Goal: Task Accomplishment & Management: Complete application form

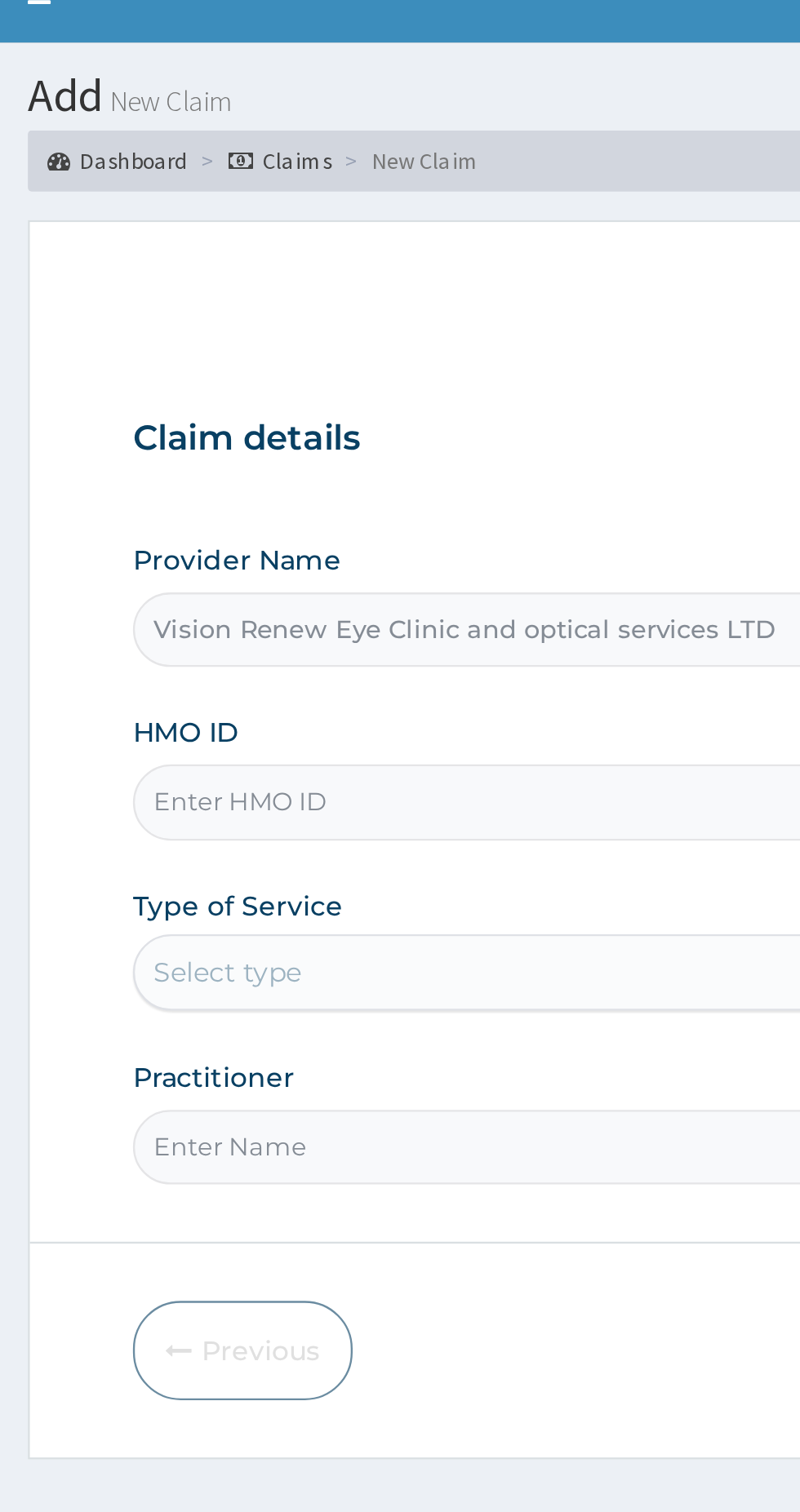
click at [363, 360] on input "HMO ID" at bounding box center [493, 365] width 498 height 32
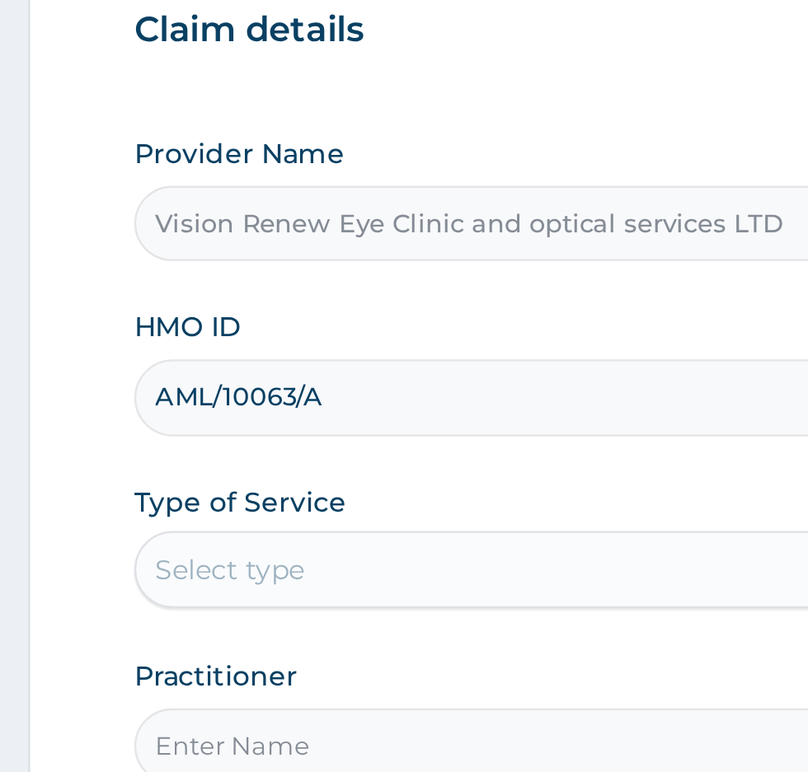
type input "AML/10063/A"
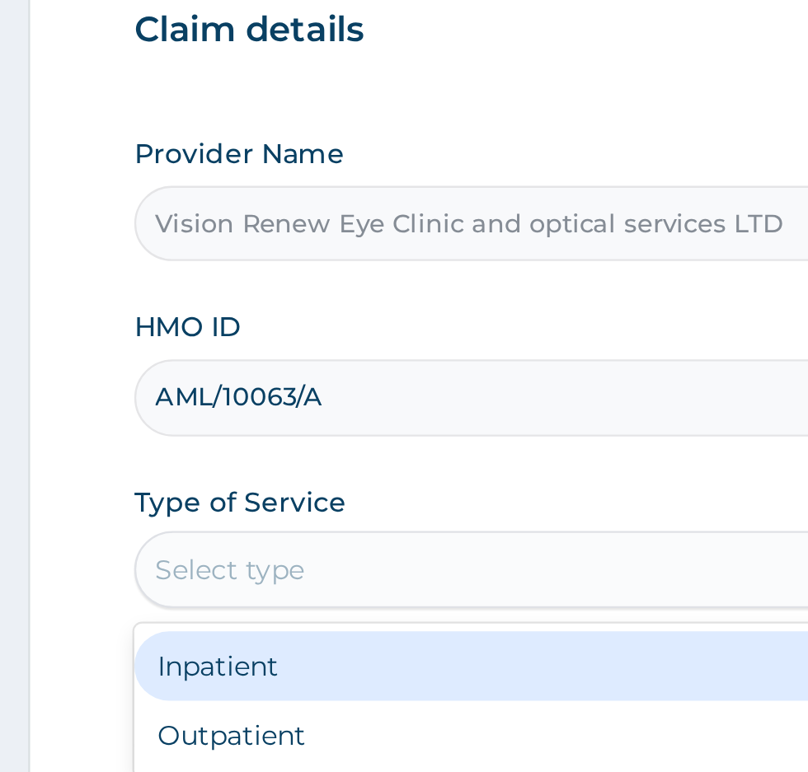
click at [359, 505] on div "Outpatient" at bounding box center [447, 514] width 400 height 30
type input "1"
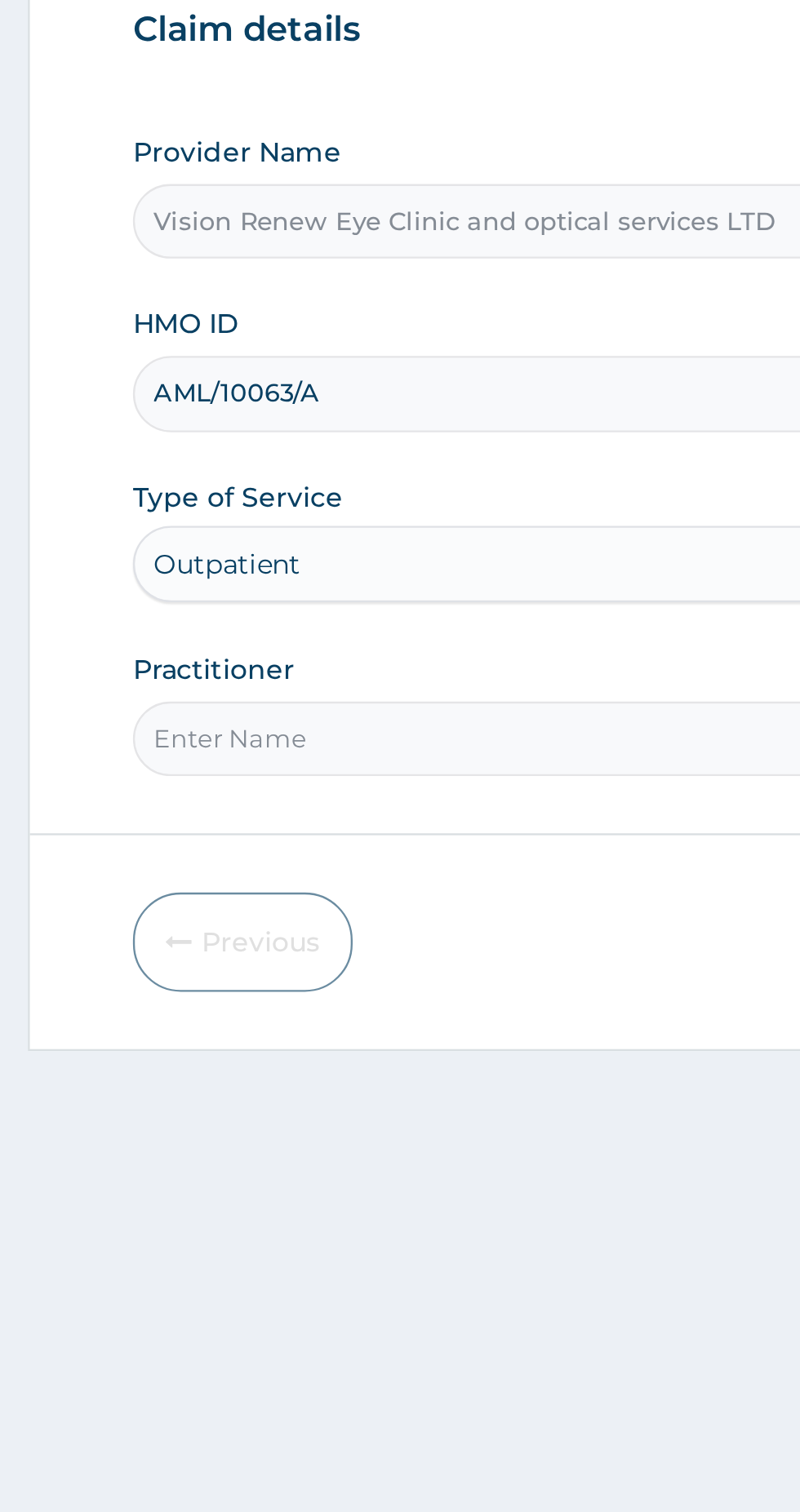
click at [445, 513] on input "Practitioner" at bounding box center [493, 513] width 498 height 32
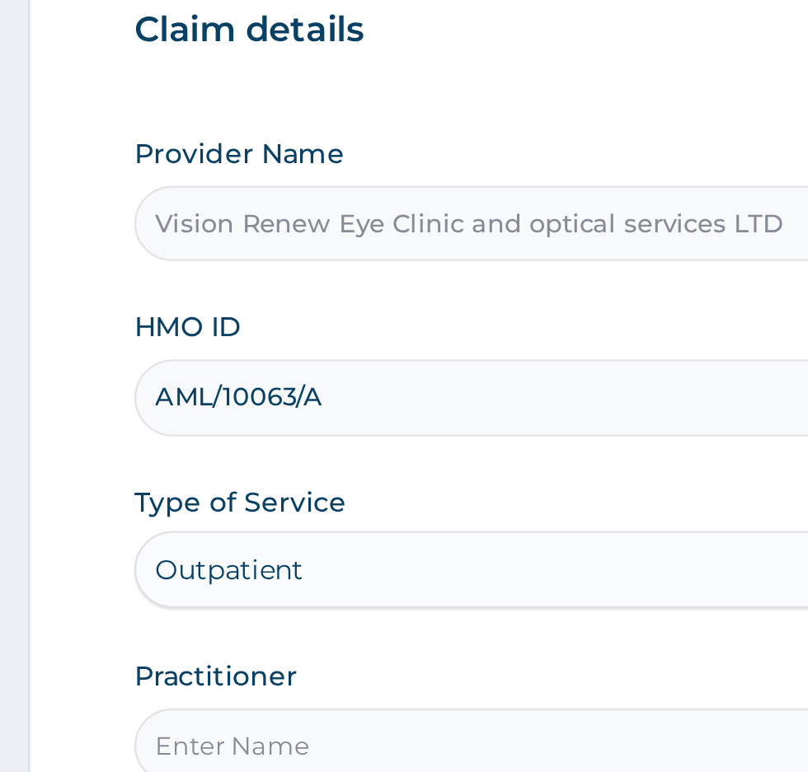
type input "Dr [PERSON_NAME]"
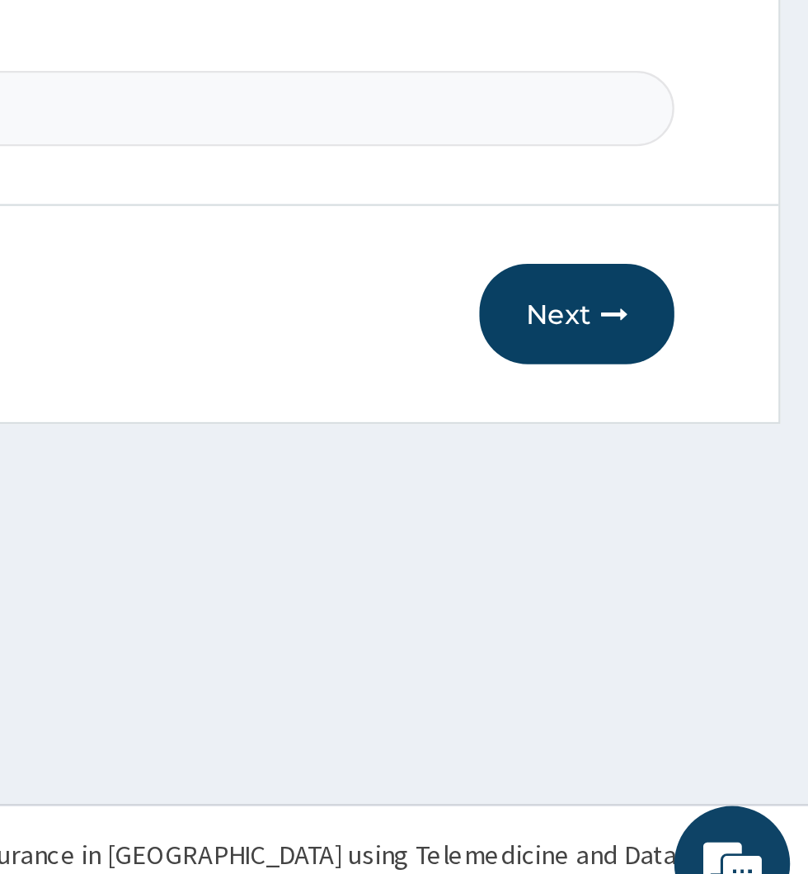
click at [701, 605] on button "Next" at bounding box center [708, 605] width 83 height 43
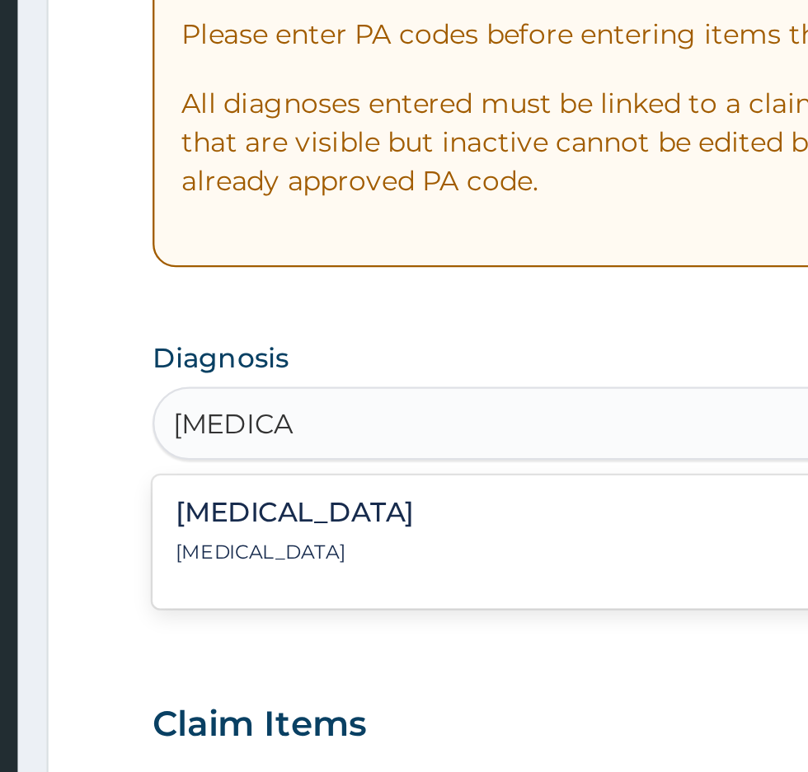
click at [281, 558] on p "[MEDICAL_DATA]" at bounding box center [308, 559] width 102 height 12
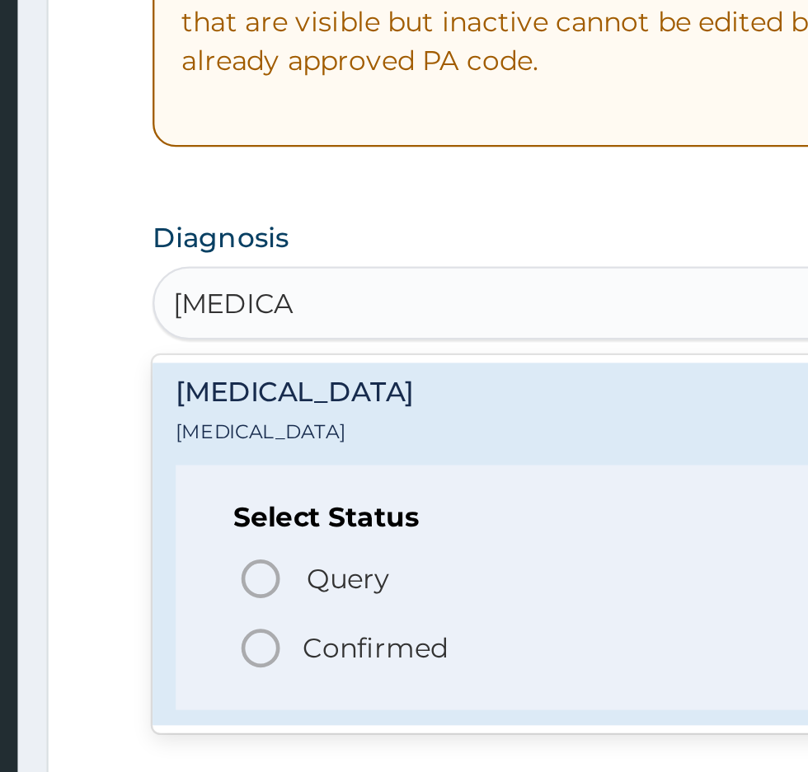
click at [298, 658] on icon "status option filled" at bounding box center [294, 651] width 20 height 20
type input "[MEDICAL_DATA]"
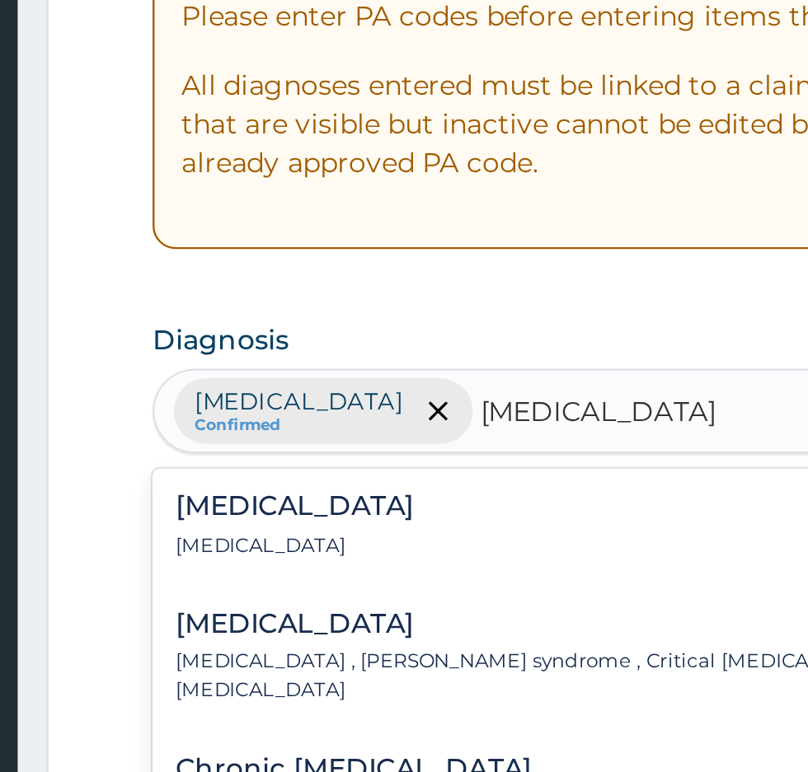
click at [333, 556] on div "[MEDICAL_DATA] [MEDICAL_DATA]" at bounding box center [308, 555] width 102 height 29
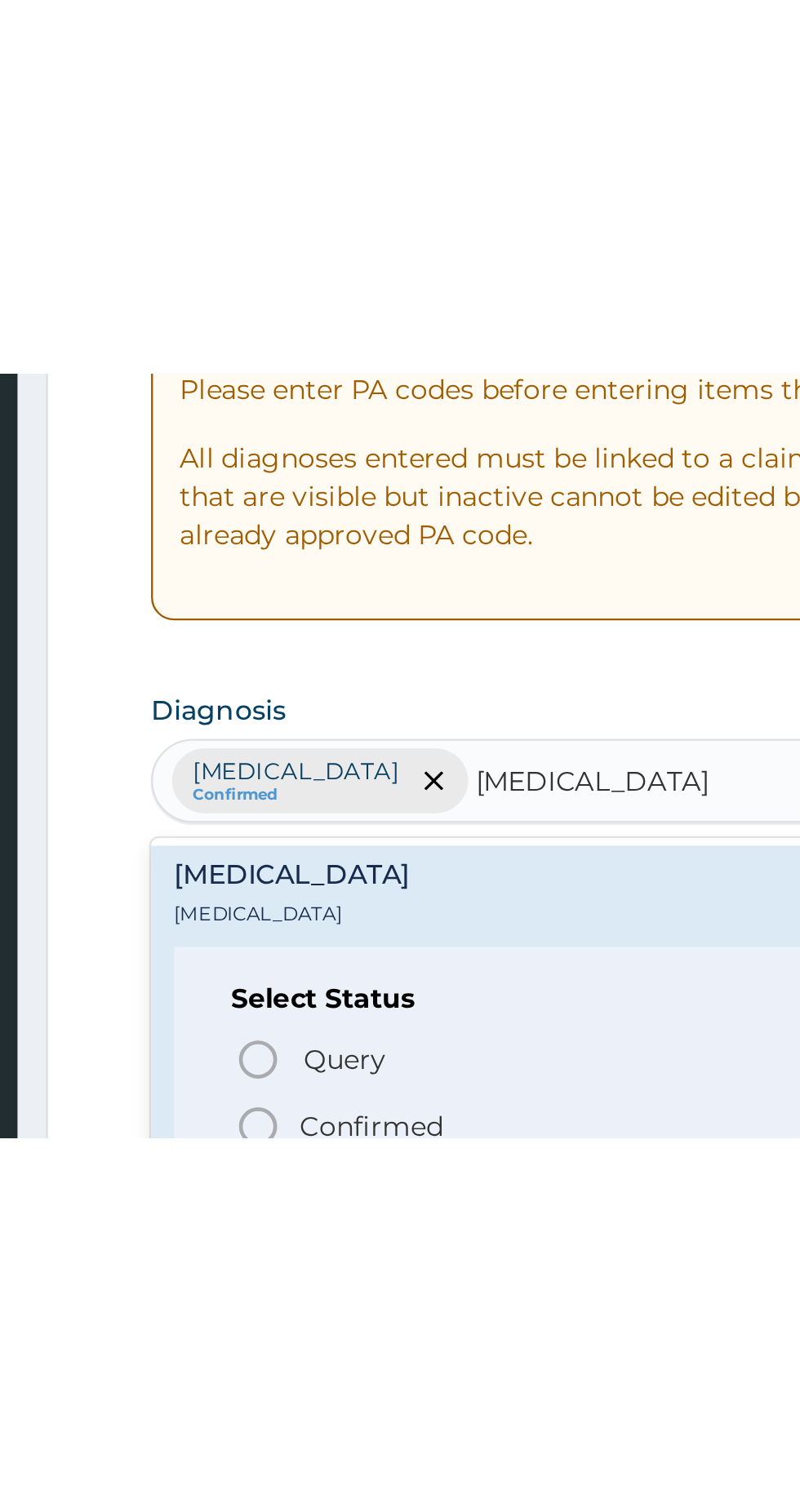
scroll to position [52, 0]
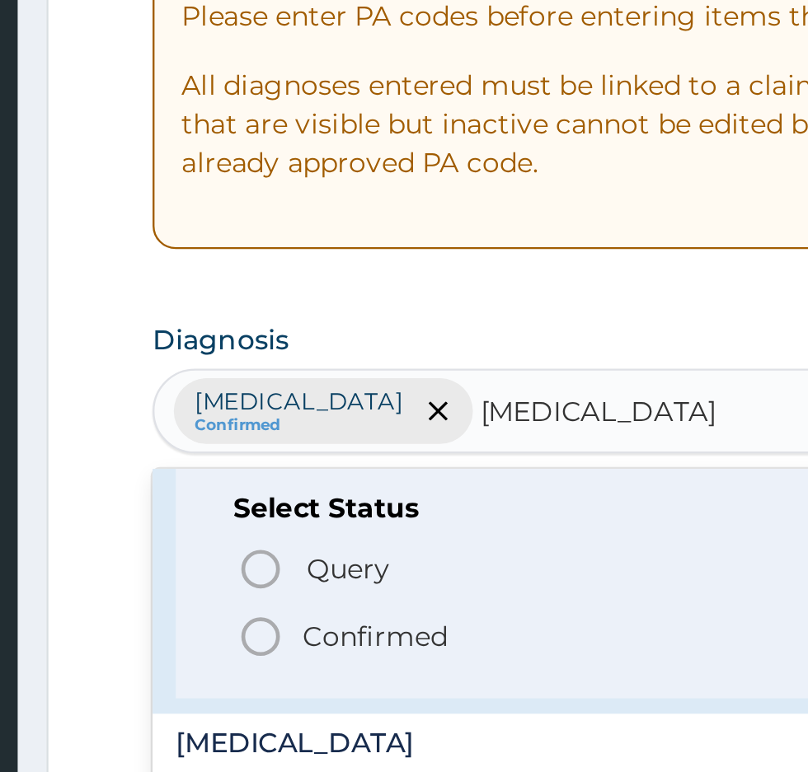
click at [298, 607] on icon "status option filled" at bounding box center [294, 603] width 20 height 20
type input "[MEDICAL_DATA]"
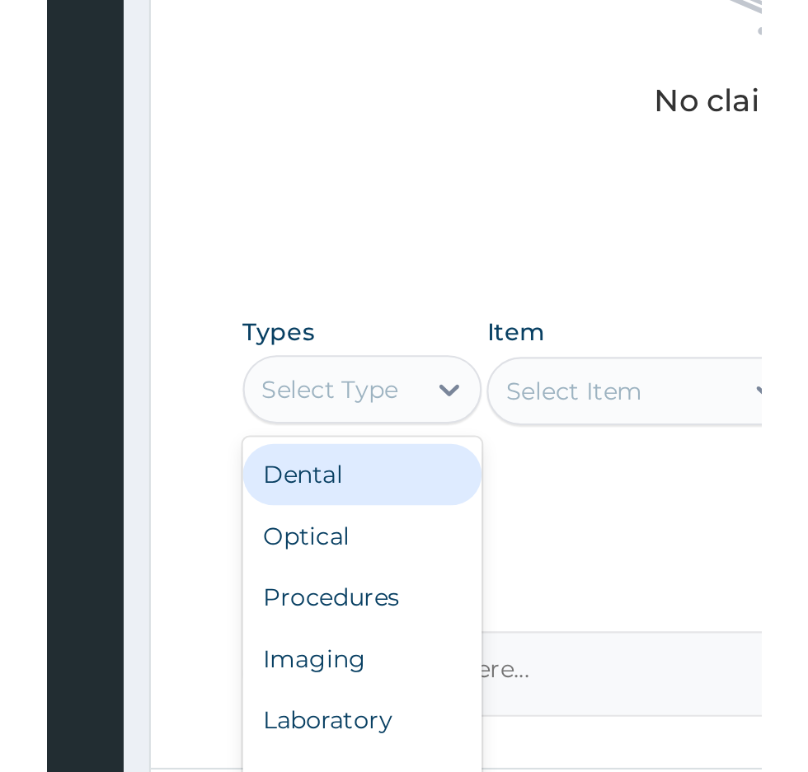
scroll to position [289, 0]
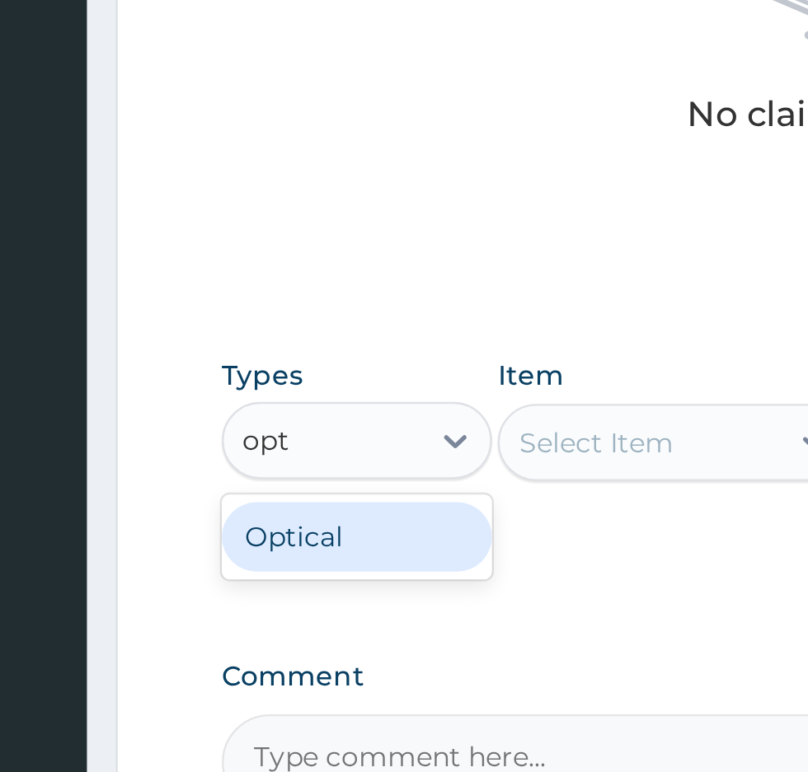
click at [317, 674] on div "Optical" at bounding box center [304, 672] width 115 height 30
type input "opt"
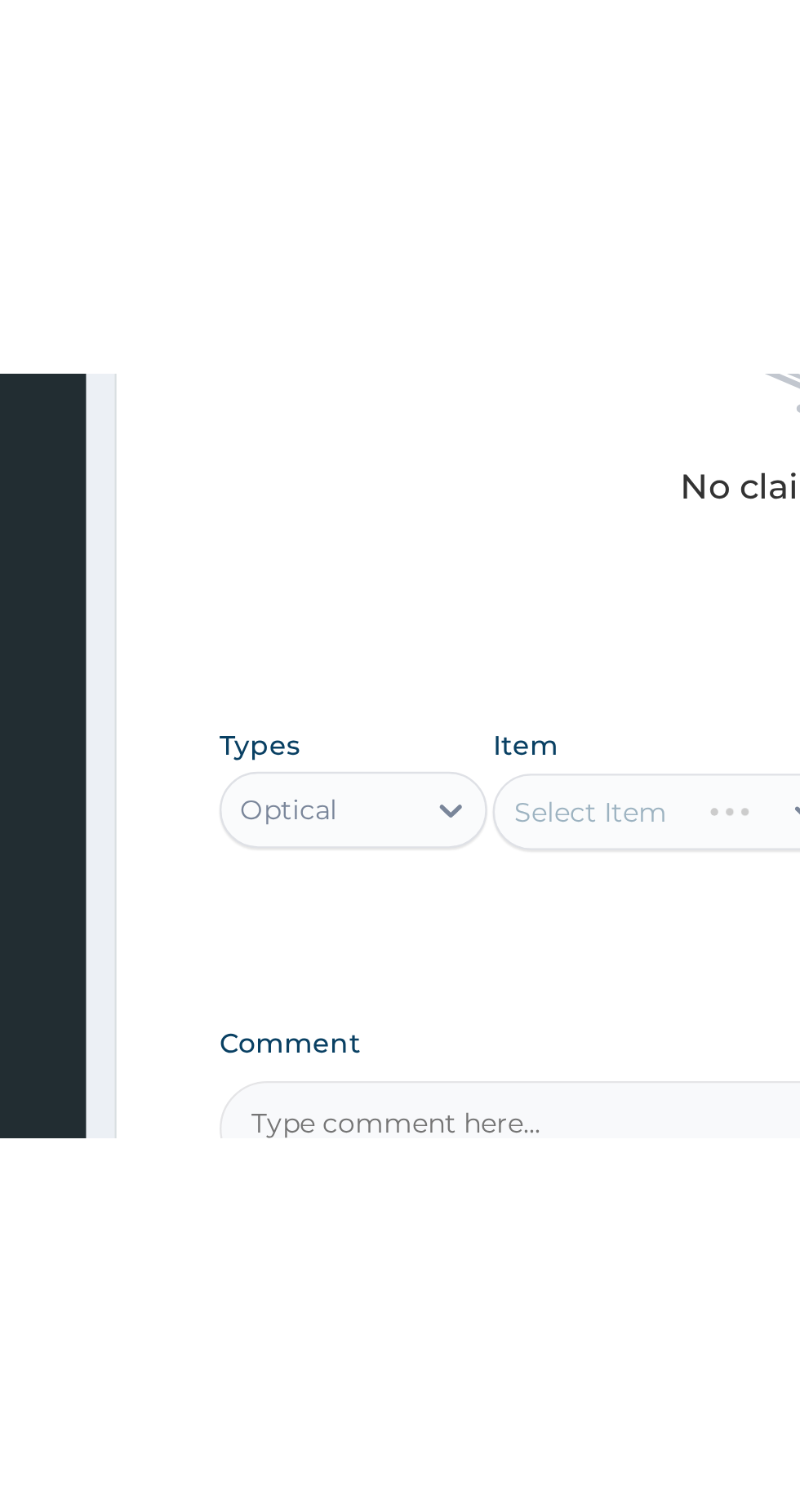
scroll to position [0, 0]
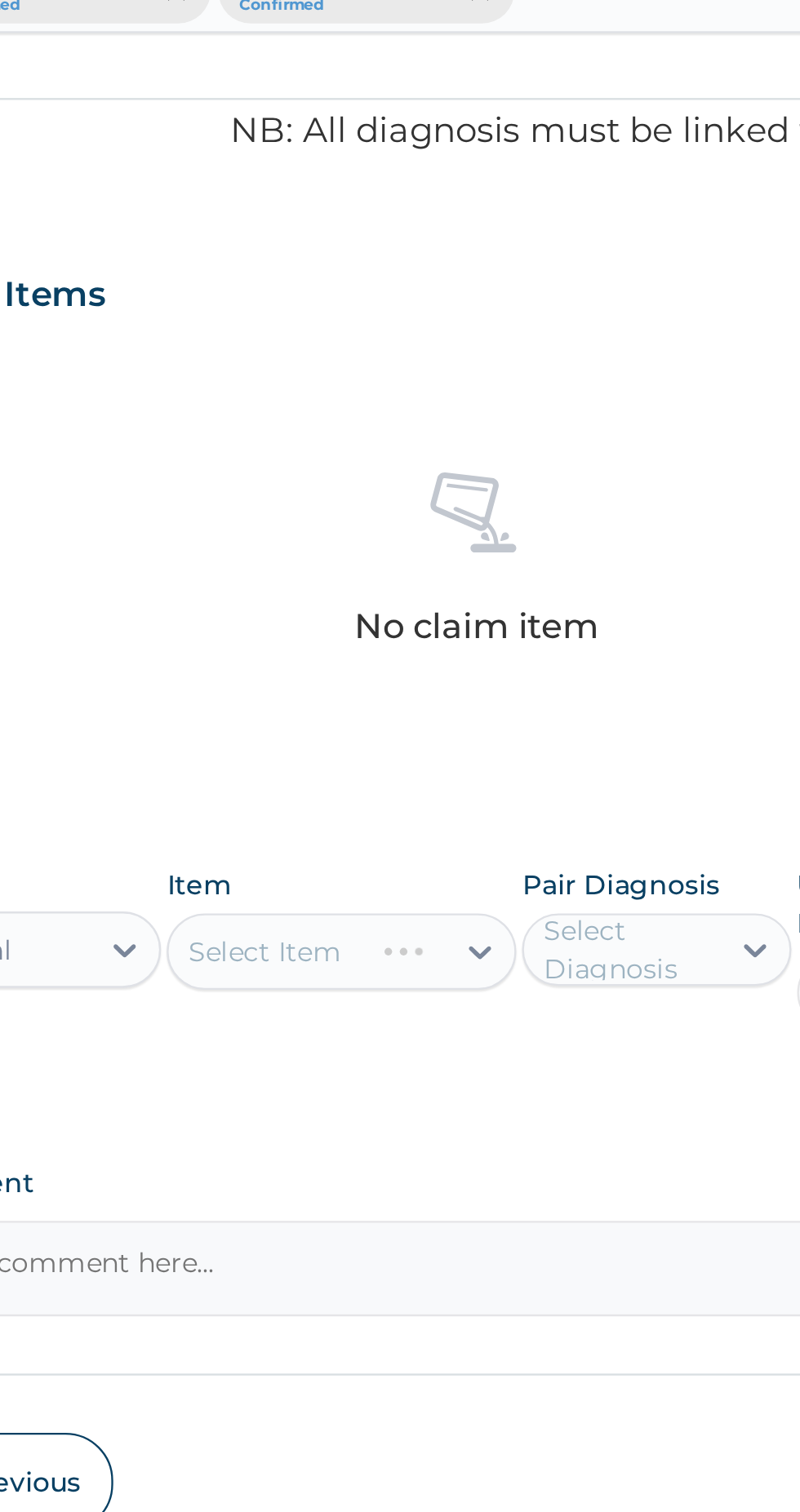
click at [447, 917] on div "Select Item" at bounding box center [404, 912] width 84 height 26
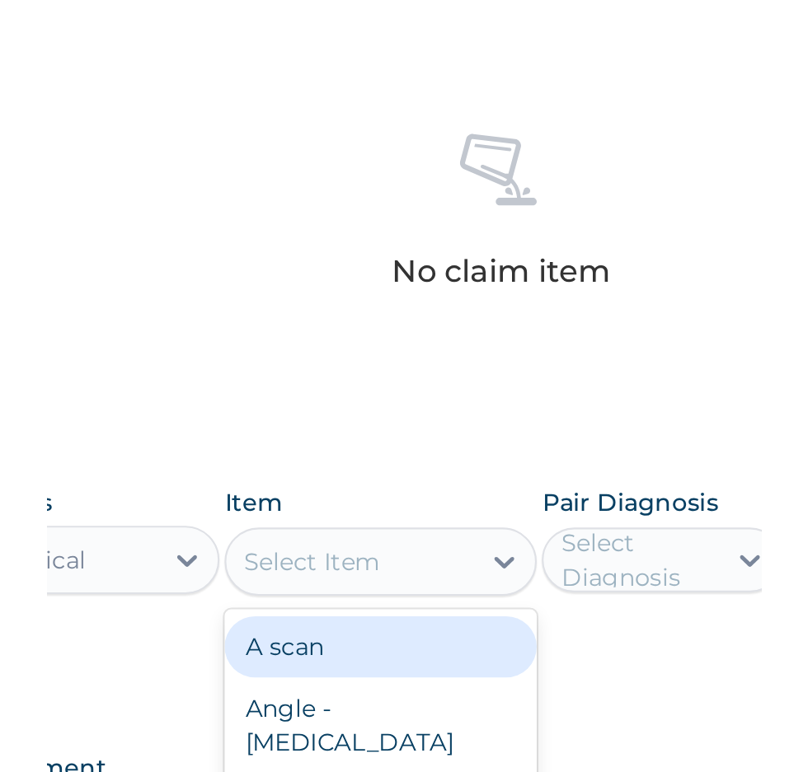
scroll to position [291, 0]
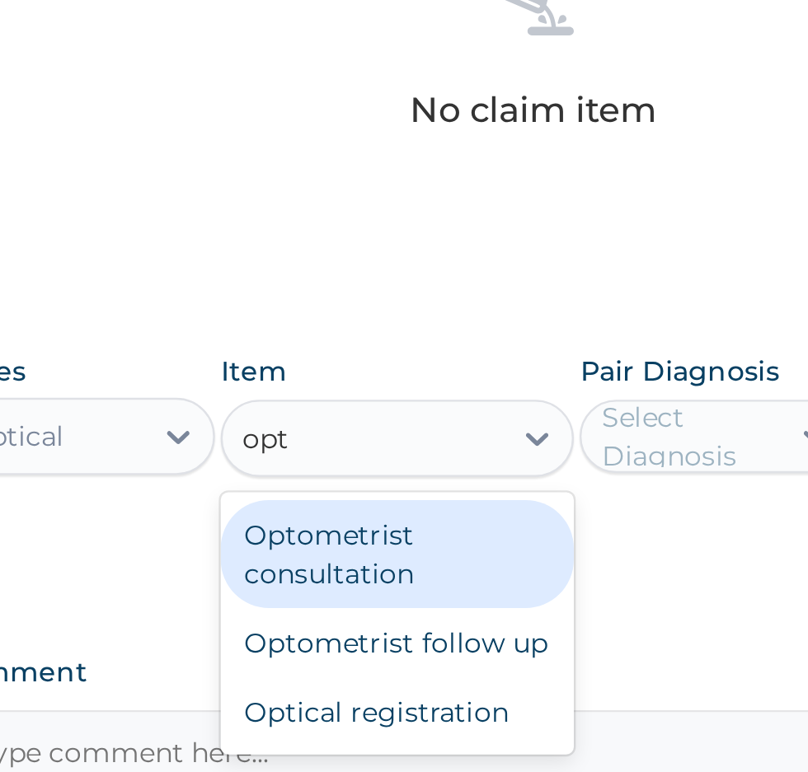
click at [438, 679] on div "Optometrist consultation" at bounding box center [440, 679] width 151 height 46
type input "opt"
type input "2500"
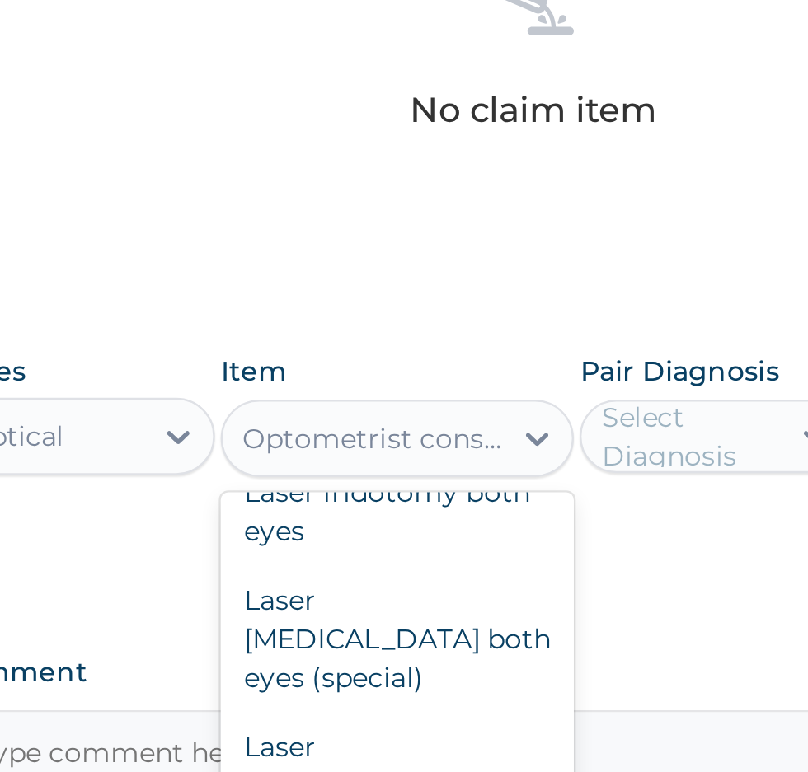
scroll to position [0, 0]
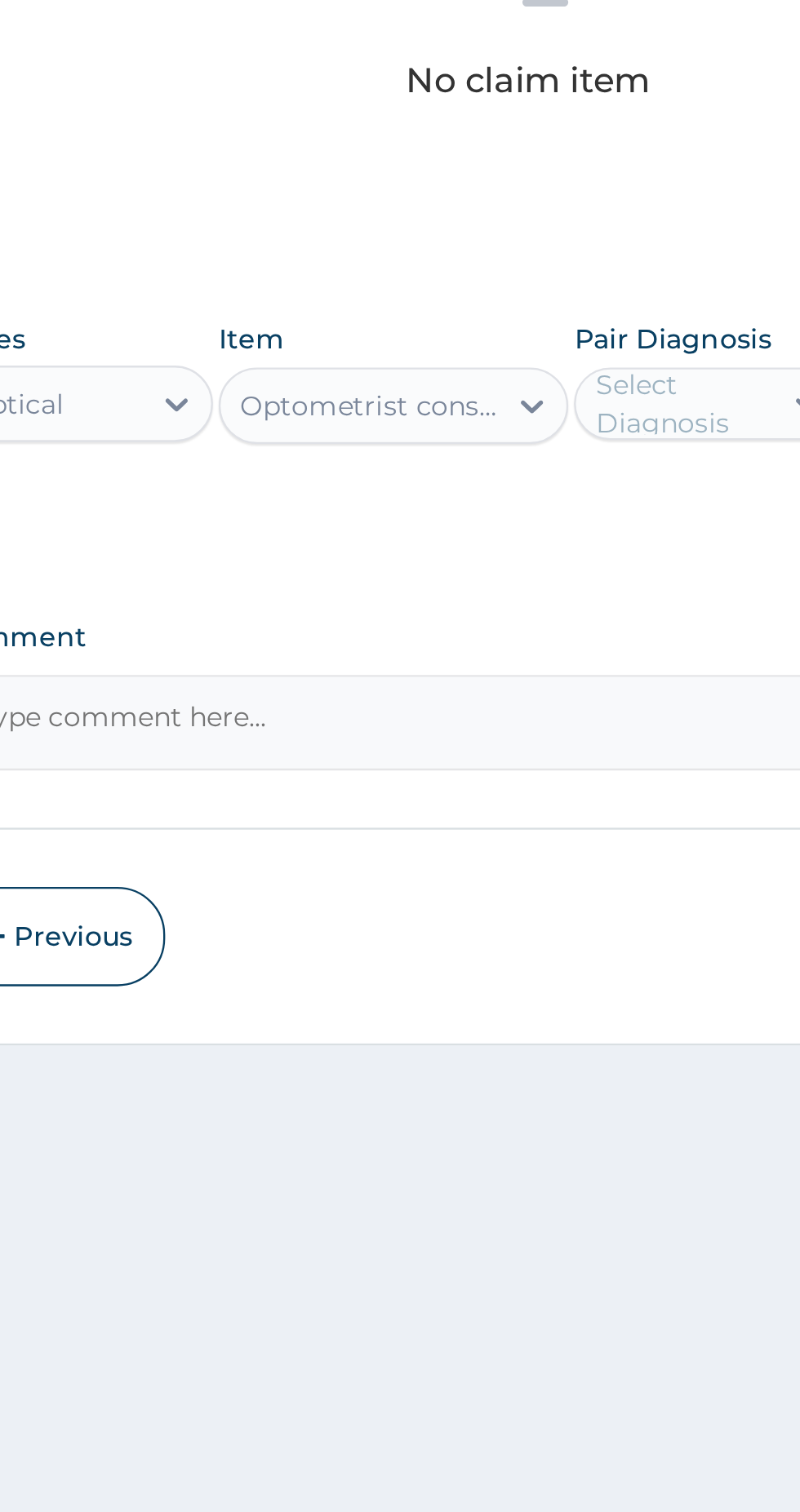
click at [440, 841] on div "PA Code / Prescription Code Enter Code(Secondary Care Only) Encounter Date DD-M…" at bounding box center [493, 626] width 498 height 882
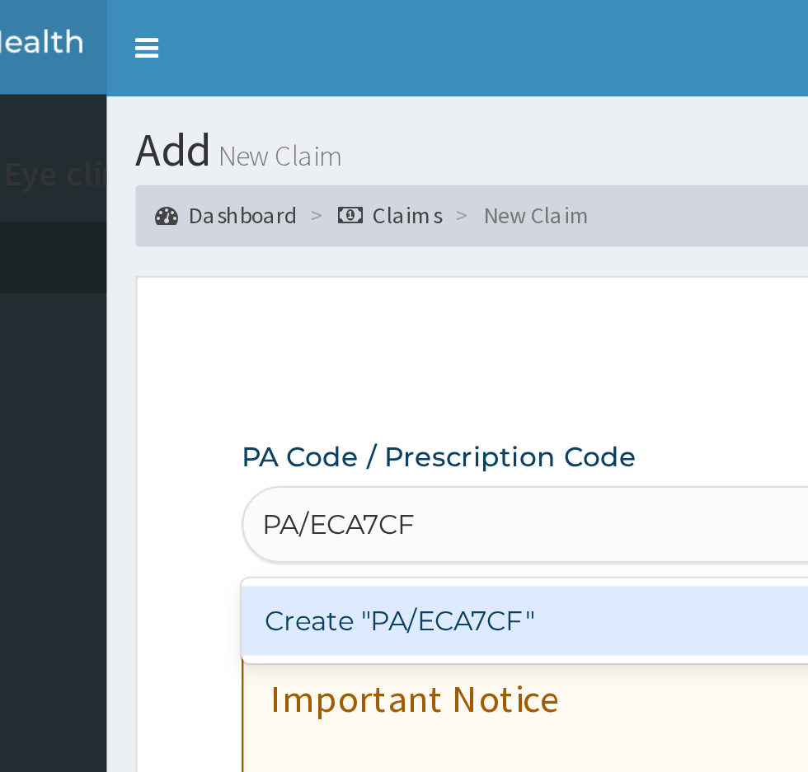
click at [411, 270] on div "Create "PA/ECA7CF"" at bounding box center [414, 266] width 334 height 30
type input "PA/ECA7CF"
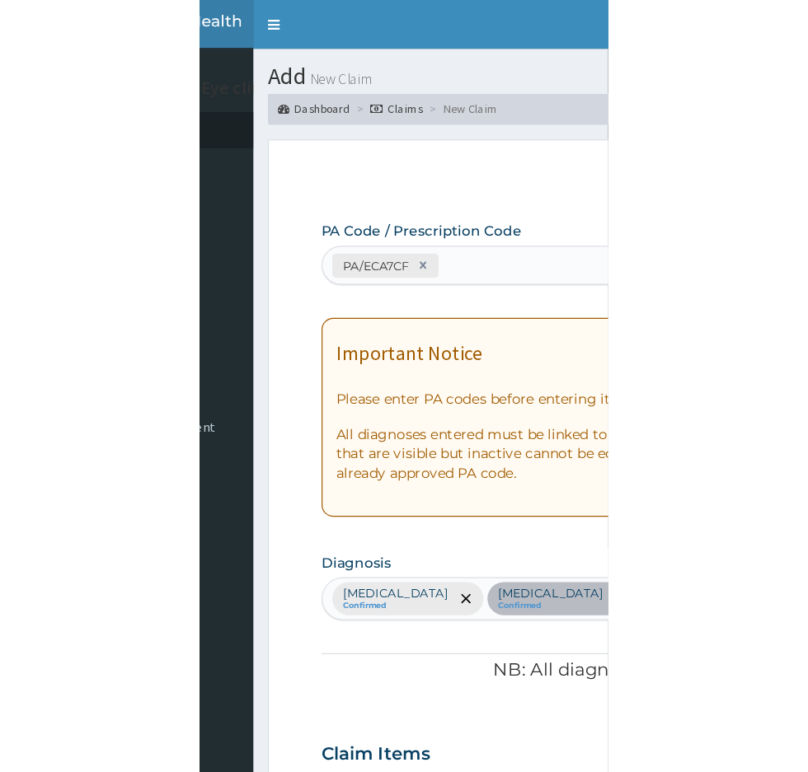
scroll to position [77, 0]
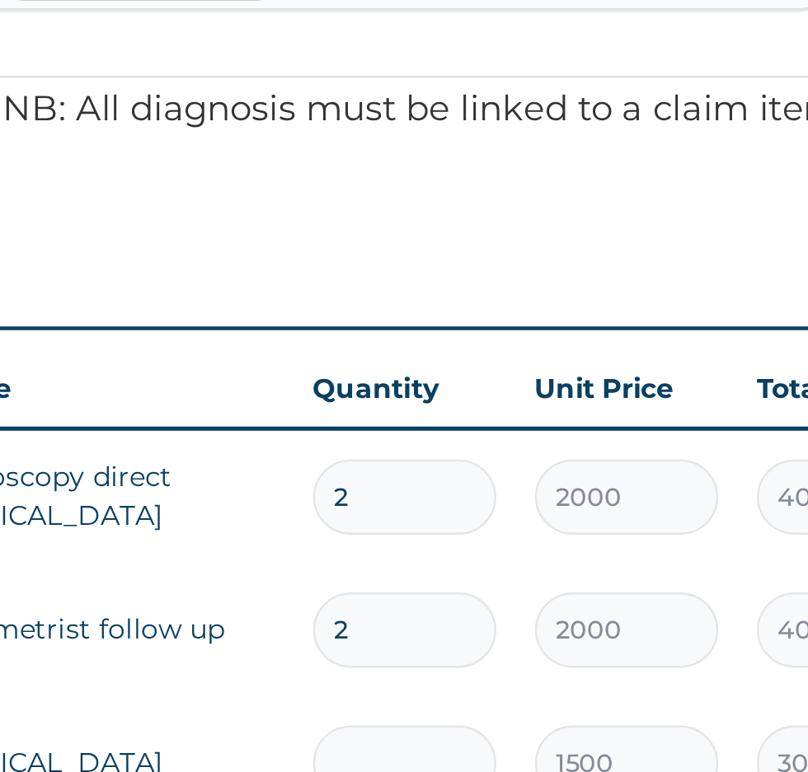
type input "0.00"
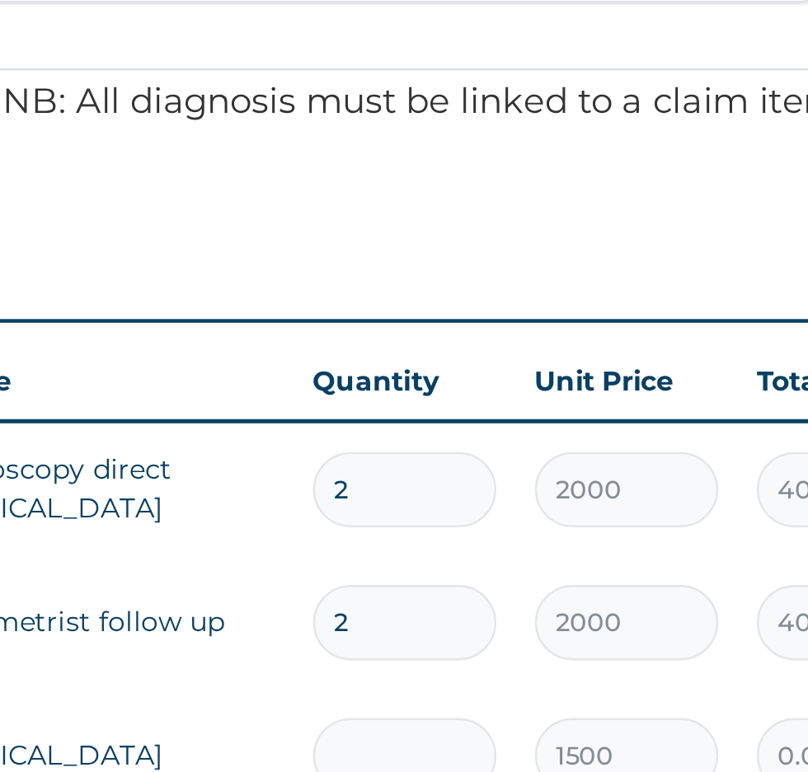
type input "1"
type input "1500.00"
type input "1"
click at [556, 715] on input "2" at bounding box center [564, 708] width 78 height 32
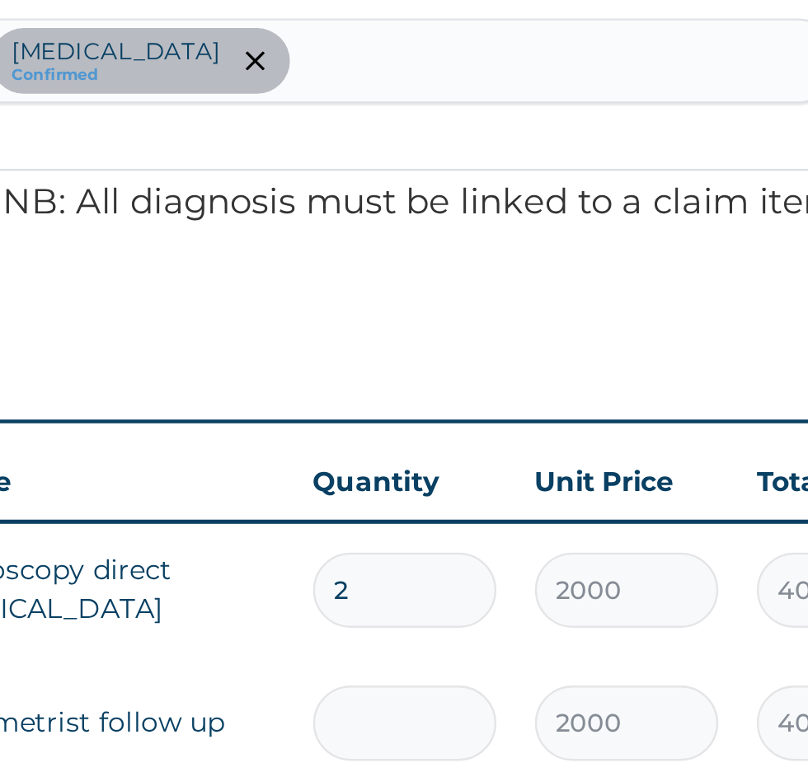
type input "0.00"
type input "1"
type input "2000.00"
type input "1"
click at [561, 649] on input "2" at bounding box center [564, 652] width 78 height 32
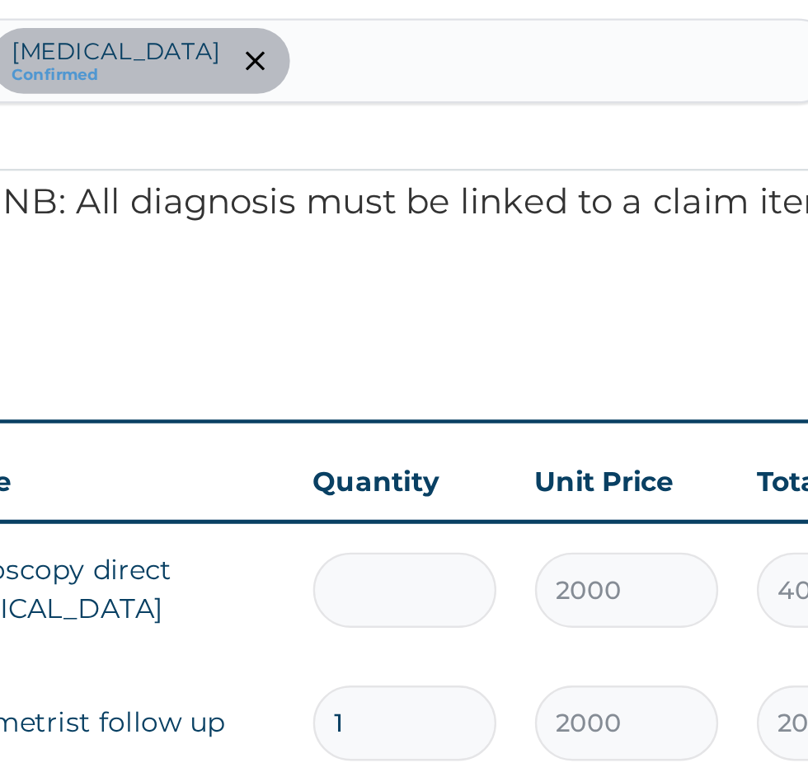
type input "0.00"
type input "1"
type input "2000.00"
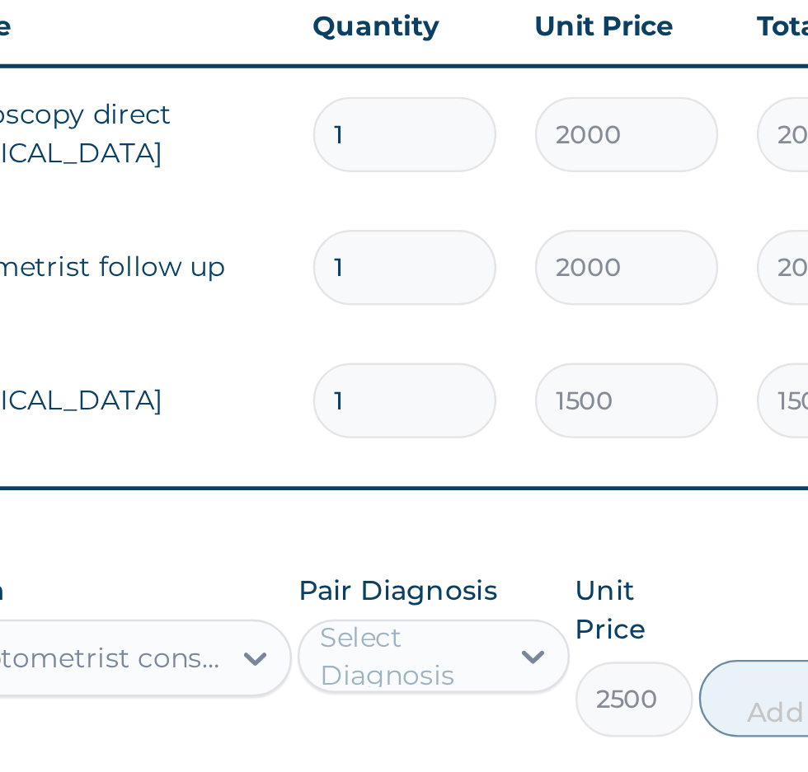
scroll to position [232, 0]
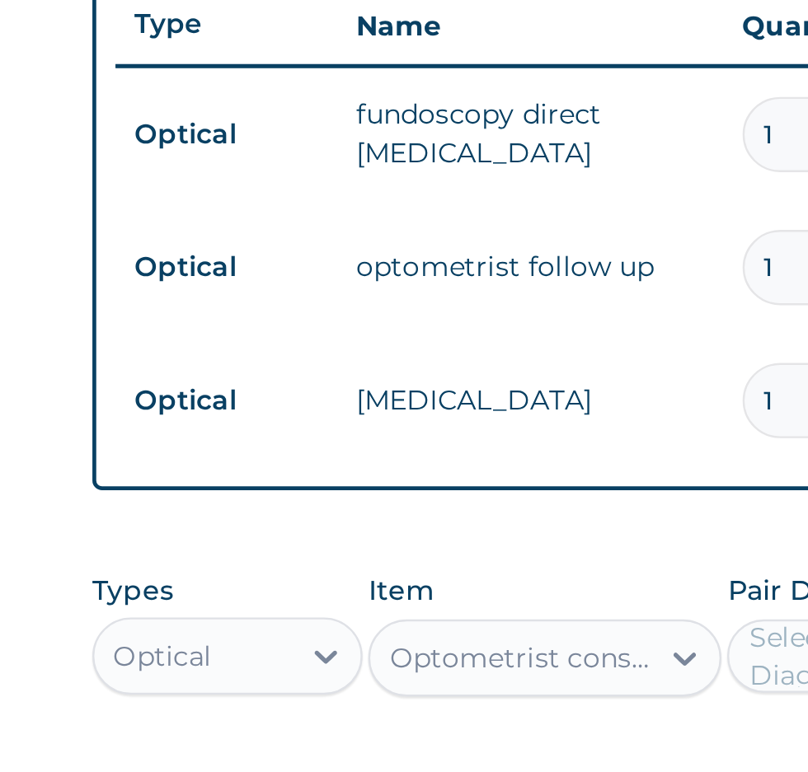
type input "1"
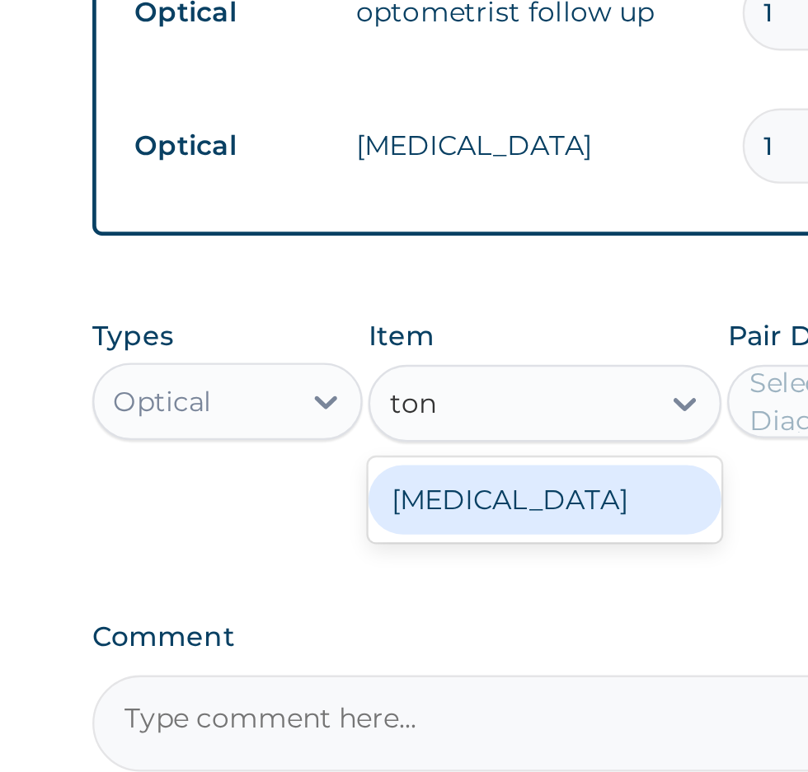
scroll to position [0, 0]
click at [436, 659] on div "[MEDICAL_DATA]" at bounding box center [440, 656] width 151 height 30
type input "ton"
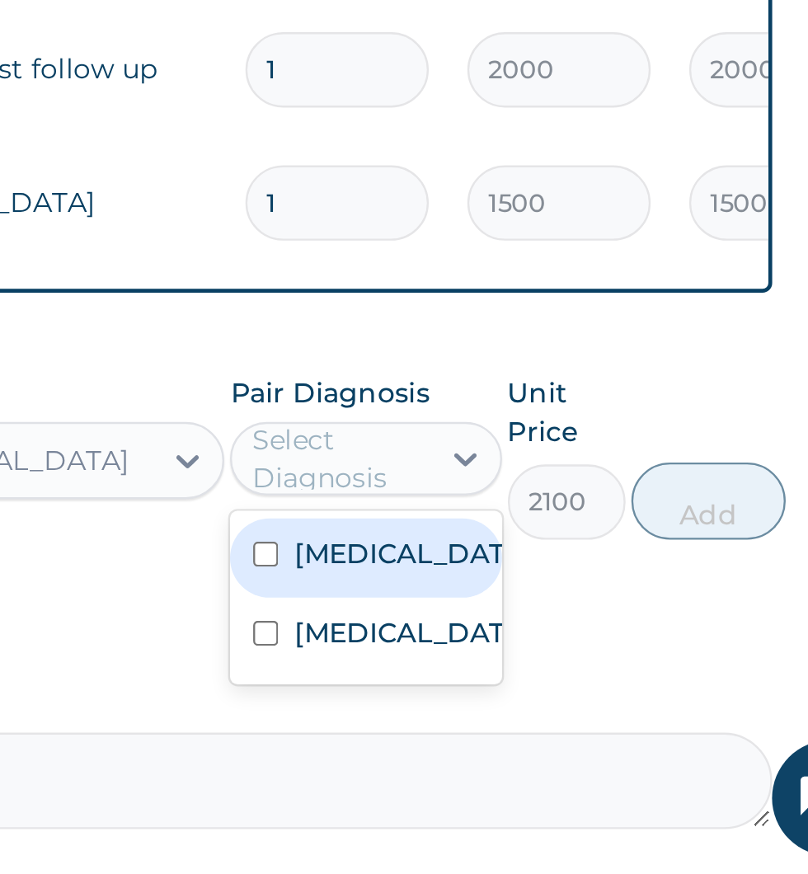
scroll to position [327, 0]
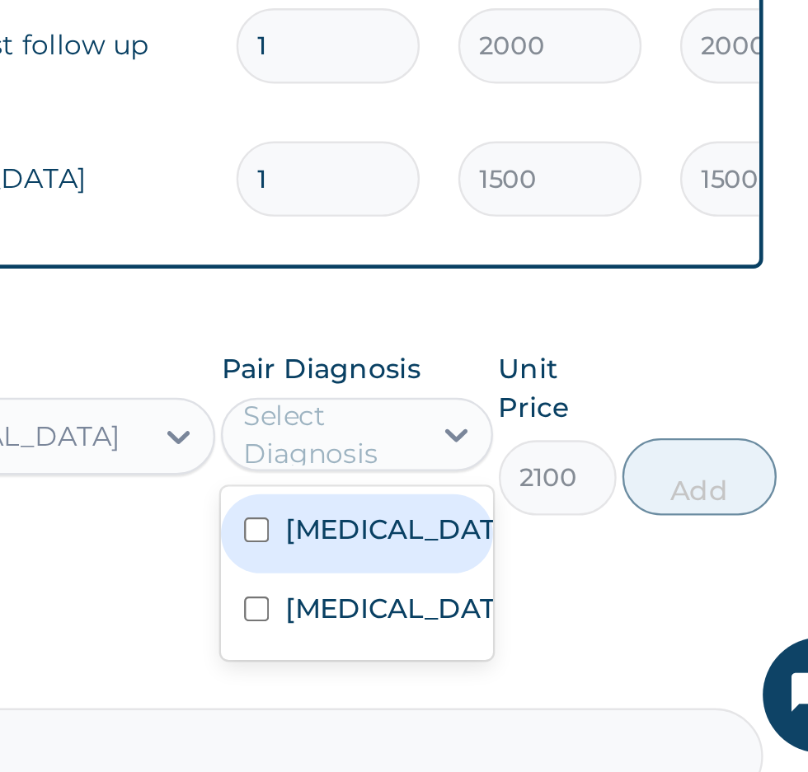
click at [535, 673] on input "checkbox" at bounding box center [533, 669] width 11 height 11
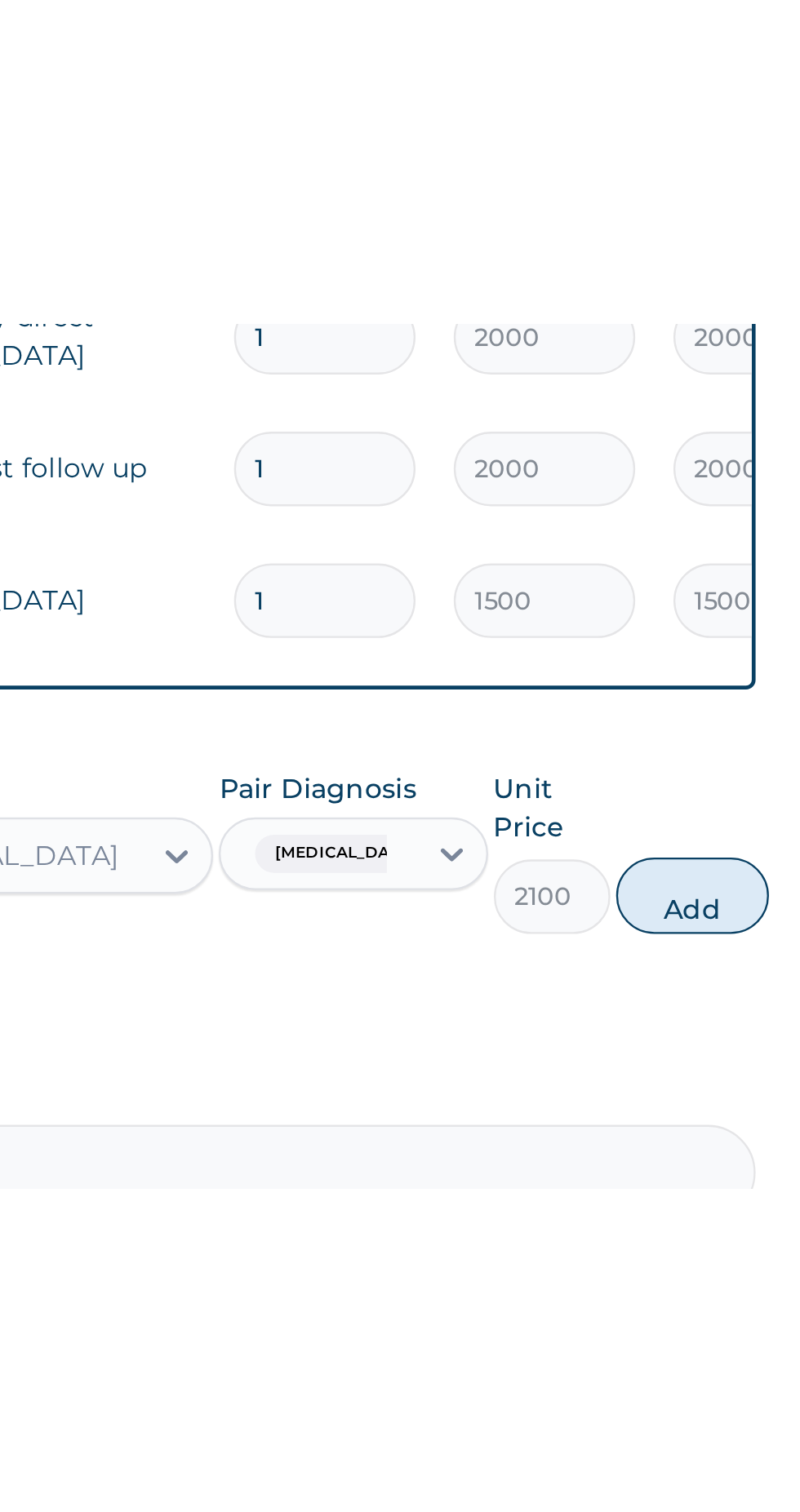
scroll to position [0, 0]
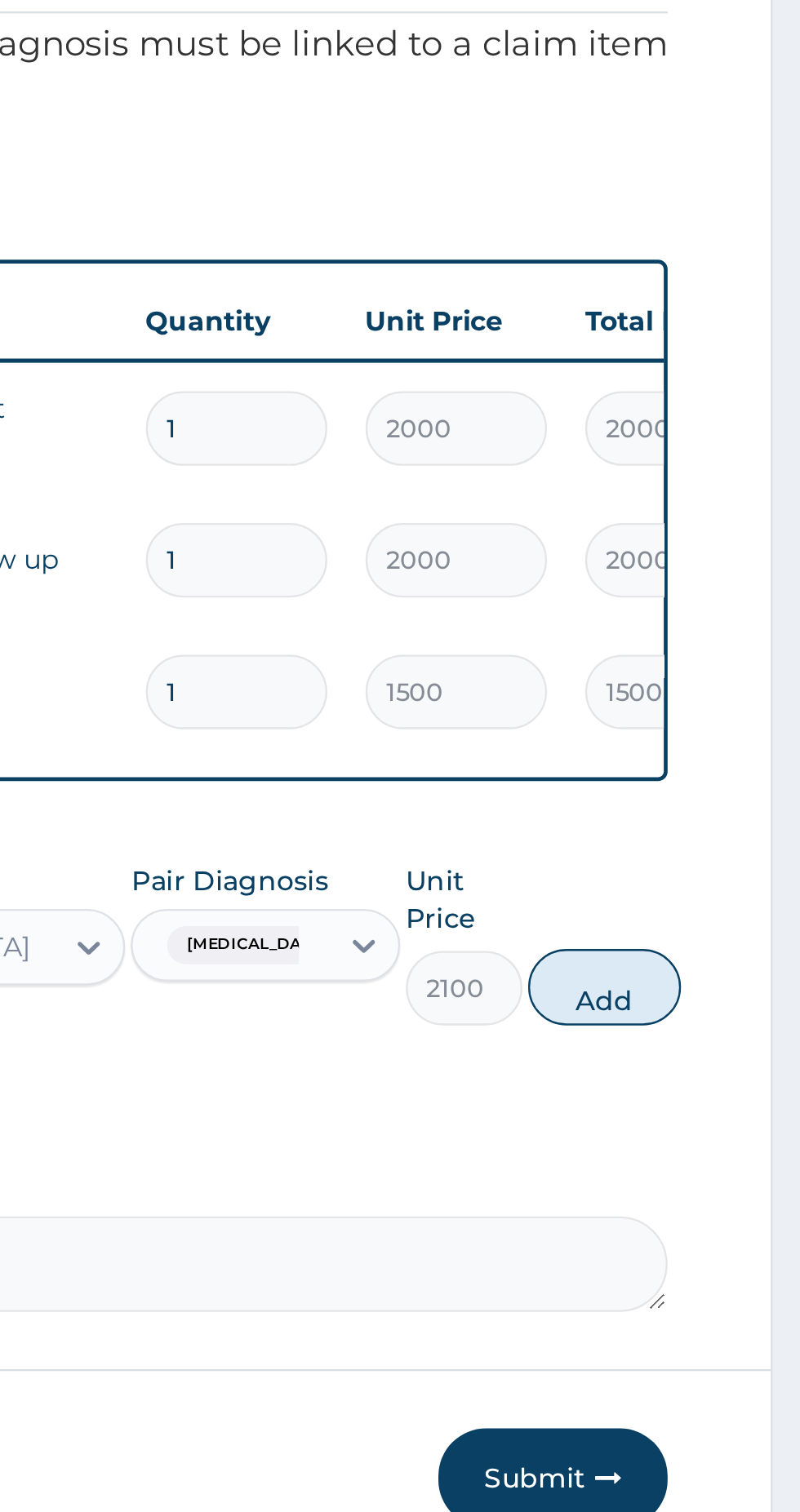
click at [721, 963] on button "Add" at bounding box center [716, 963] width 65 height 33
type input "0"
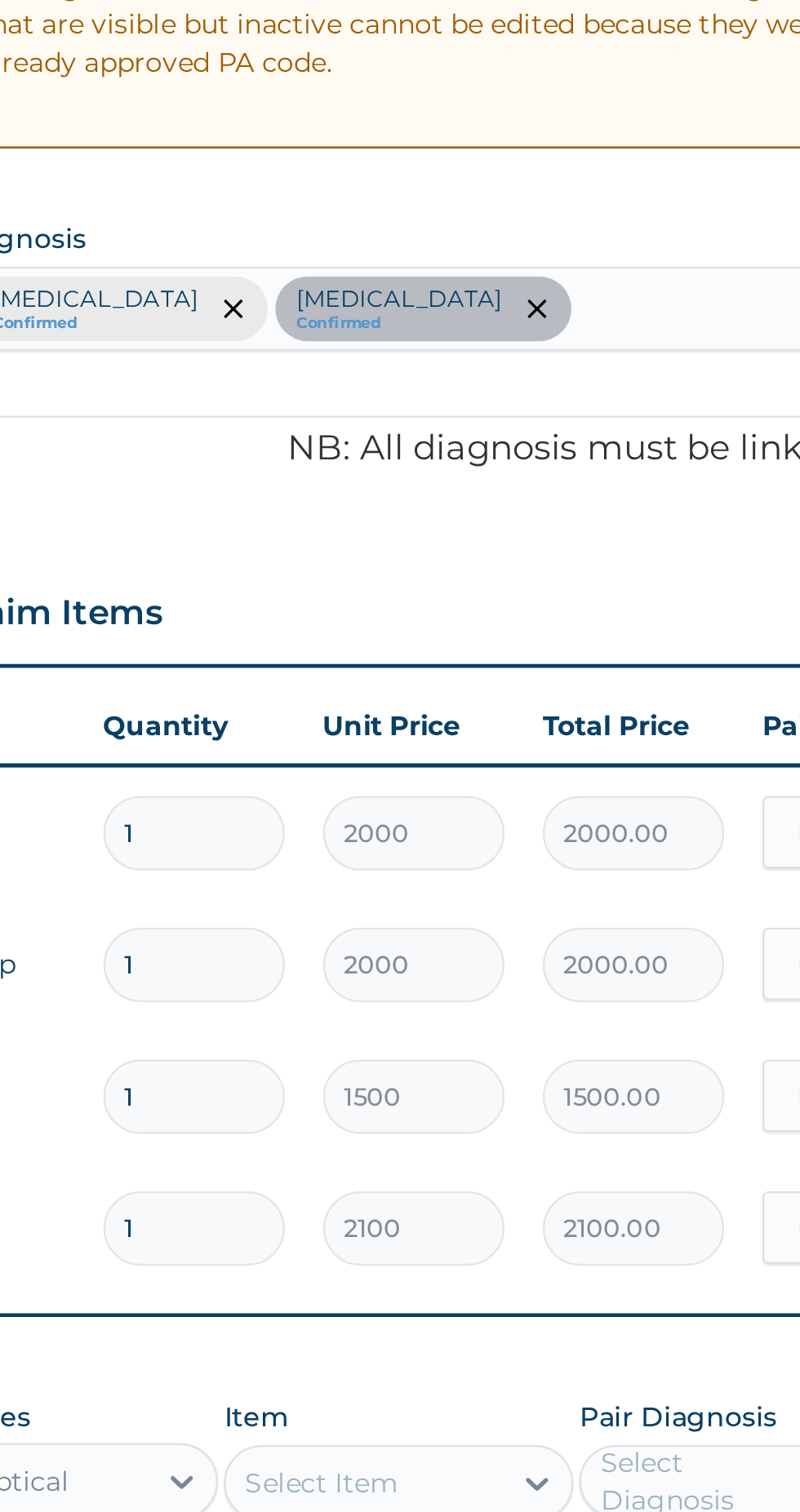
scroll to position [0, 322]
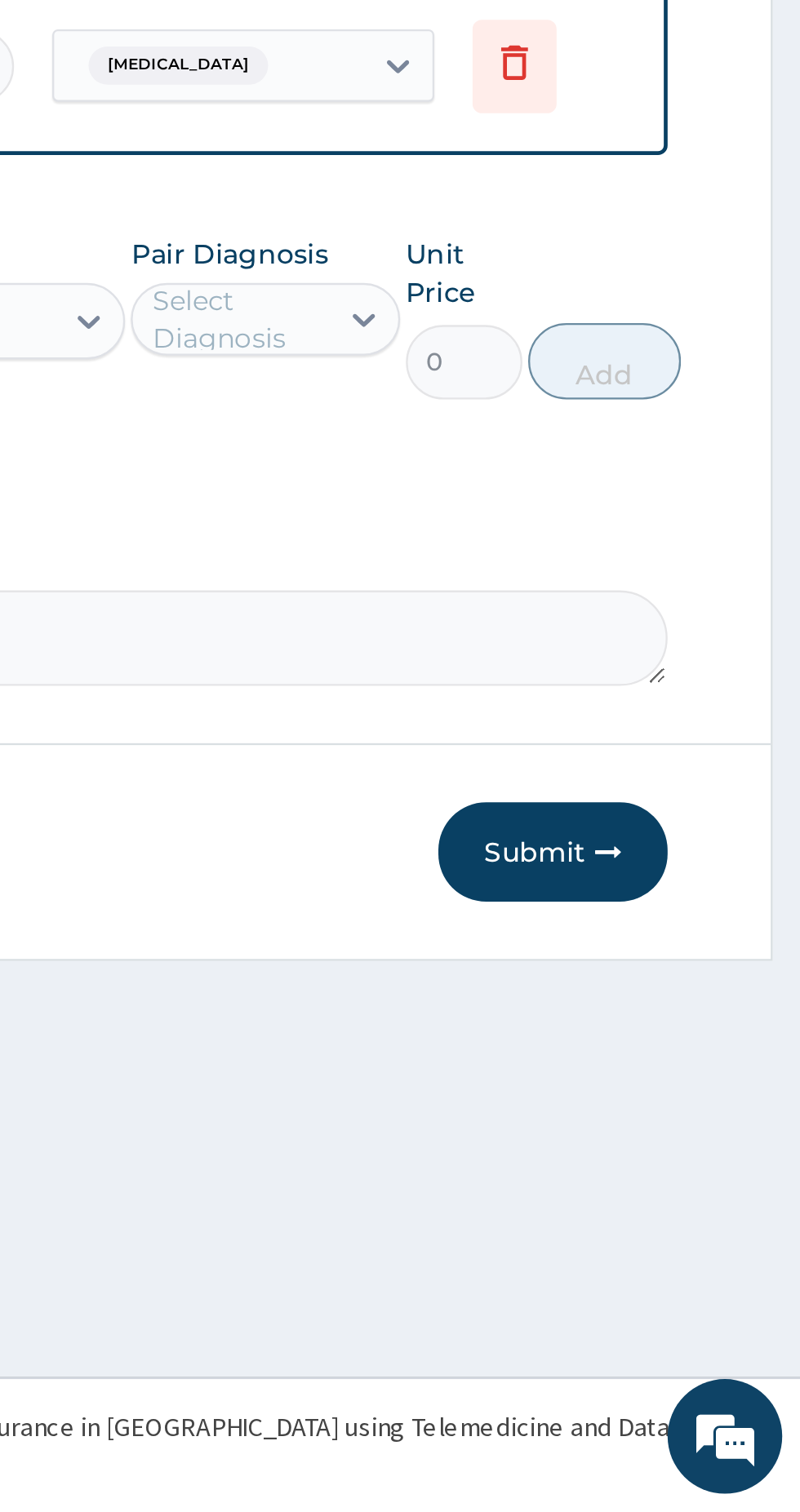
click at [693, 1236] on button "Submit" at bounding box center [693, 1230] width 98 height 43
